Goal: Task Accomplishment & Management: Manage account settings

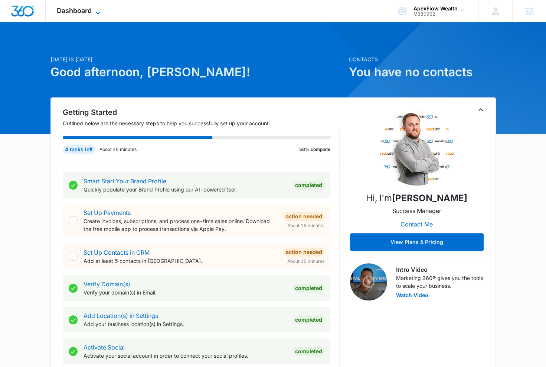
click at [98, 10] on icon at bounding box center [98, 13] width 9 height 9
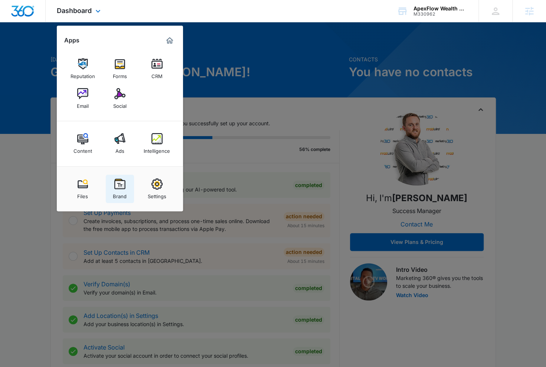
click at [116, 188] on img at bounding box center [119, 183] width 11 height 11
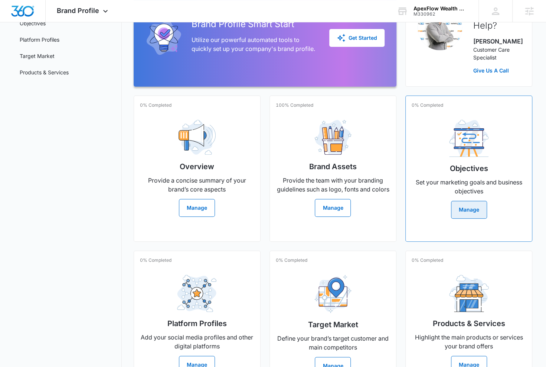
scroll to position [125, 0]
